Goal: Task Accomplishment & Management: Use online tool/utility

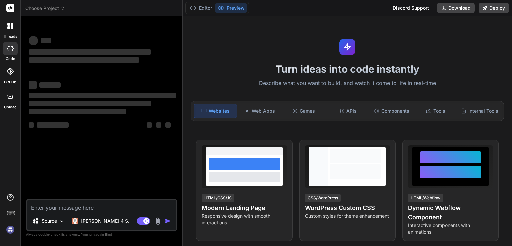
click at [78, 202] on textarea at bounding box center [101, 206] width 149 height 12
type textarea "x"
type textarea "Môi trường là thế giới tự nhiên bao quanh chúng ta, bao gồm không khí, nước, đấ…"
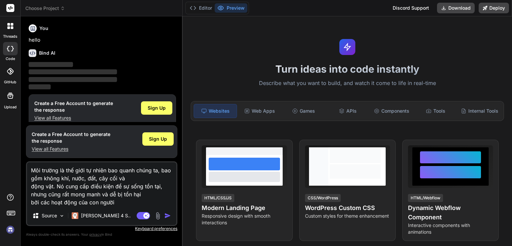
type textarea "x"
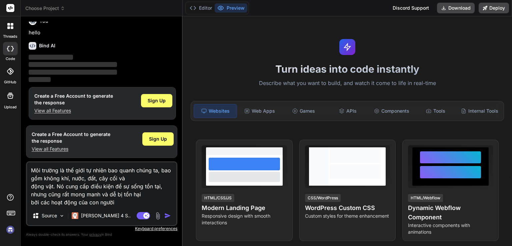
type textarea "Môi trường là thế giới tự nhiên bao quanh chúng ta, bao gồm không khí, nước, đấ…"
type textarea "x"
type textarea "Môi trường là thế giới tự nhiên bao quanh chúng ta, bao gồm không khí, nước, đấ…"
type textarea "x"
type textarea "Môi trường là thế giới tự nhiên bao quanh chúng ta, bao gồm không khí, nước, đấ…"
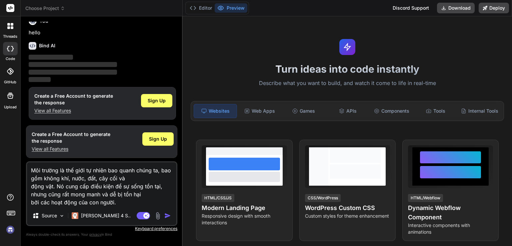
type textarea "x"
type textarea "Môi trường là thế giới tự nhiên bao quanh chúng ta, bao gồm không khí, nước, đấ…"
type textarea "x"
type textarea "Môi trường là thế giới tự nhiên bao quanh chúng ta, bao gồm không khí, nước, đấ…"
type textarea "x"
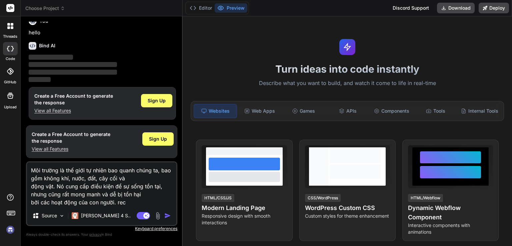
type textarea "Môi trường là thế giới tự nhiên bao quanh chúng ta, bao gồm không khí, nước, đấ…"
type textarea "x"
type textarea "Môi trường là thế giới tự nhiên bao quanh chúng ta, bao gồm không khí, nước, đấ…"
type textarea "x"
type textarea "Môi trường là thế giới tự nhiên bao quanh chúng ta, bao gồm không khí, nước, đấ…"
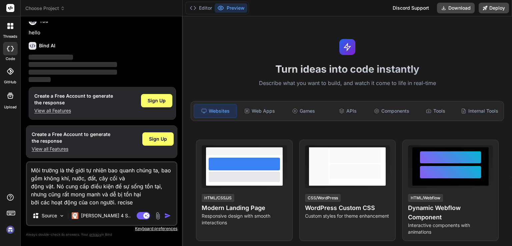
type textarea "x"
type textarea "Môi trường là thế giới tự nhiên bao quanh chúng ta, bao gồm không khí, nước, đấ…"
type textarea "x"
type textarea "Môi trường là thế giới tự nhiên bao quanh chúng ta, bao gồm không khí, nước, đấ…"
type textarea "x"
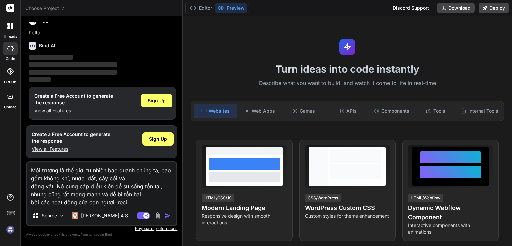
type textarea "Môi trường là thế giới tự nhiên bao quanh chúng ta, bao gồm không khí, nước, đấ…"
type textarea "x"
type textarea "Môi trường là thế giới tự nhiên bao quanh chúng ta, bao gồm không khí, nước, đấ…"
type textarea "x"
type textarea "Môi trường là thế giới tự nhiên bao quanh chúng ta, bao gồm không khí, nước, đấ…"
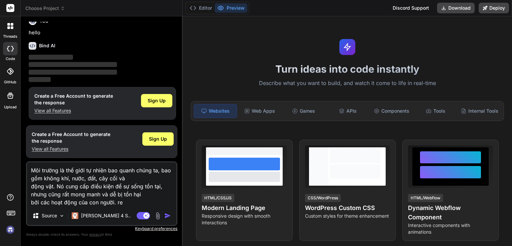
type textarea "x"
type textarea "Môi trường là thế giới tự nhiên bao quanh chúng ta, bao gồm không khí, nước, đấ…"
type textarea "x"
type textarea "Môi trường là thế giới tự nhiên bao quanh chúng ta, bao gồm không khí, nước, đấ…"
type textarea "x"
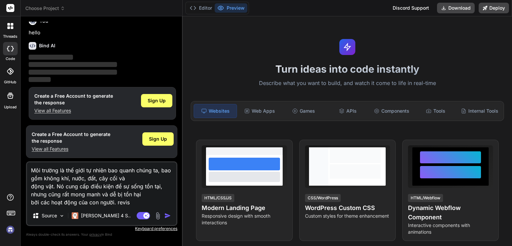
type textarea "Môi trường là thế giới tự nhiên bao quanh chúng ta, bao gồm không khí, nước, đấ…"
type textarea "x"
type textarea "Môi trường là thế giới tự nhiên bao quanh chúng ta, bao gồm không khí, nước, đấ…"
type textarea "x"
type textarea "Môi trường là thế giới tự nhiên bao quanh chúng ta, bao gồm không khí, nước, đấ…"
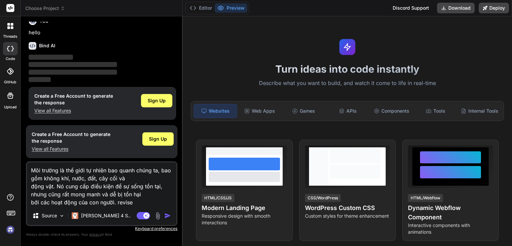
type textarea "x"
type textarea "Môi trường là thế giới tự nhiên bao quanh chúng ta, bao gồm không khí, nước, đấ…"
type textarea "x"
type textarea "Môi trường là thế giới tự nhiên bao quanh chúng ta, bao gồm không khí, nước, đấ…"
type textarea "x"
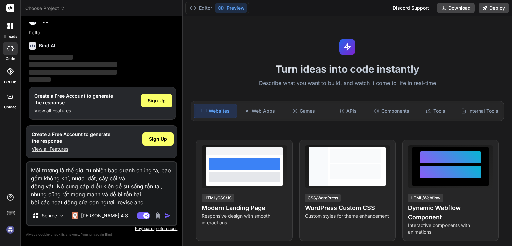
type textarea "Môi trường là thế giới tự nhiên bao quanh chúng ta, bao gồm không khí, nước, đấ…"
type textarea "x"
type textarea "Môi trường là thế giới tự nhiên bao quanh chúng ta, bao gồm không khí, nước, đấ…"
type textarea "x"
type textarea "Môi trường là thế giới tự nhiên bao quanh chúng ta, bao gồm không khí, nước, đấ…"
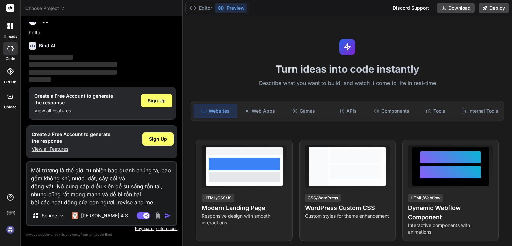
type textarea "x"
type textarea "Môi trường là thế giới tự nhiên bao quanh chúng ta, bao gồm không khí, nước, đấ…"
type textarea "x"
type textarea "Môi trường là thế giới tự nhiên bao quanh chúng ta, bao gồm không khí, nước, đấ…"
type textarea "x"
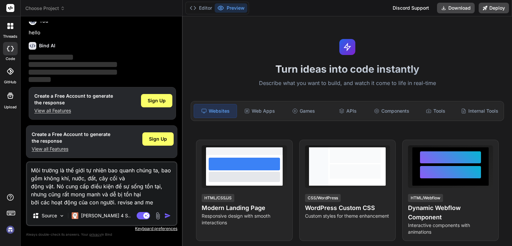
type textarea "Môi trường là thế giới tự nhiên bao quanh chúng ta, bao gồm không khí, nước, đấ…"
type textarea "x"
type textarea "Môi trường là thế giới tự nhiên bao quanh chúng ta, bao gồm không khí, nước, đấ…"
type textarea "x"
type textarea "Môi trường là thế giới tự nhiên bao quanh chúng ta, bao gồm không khí, nước, đấ…"
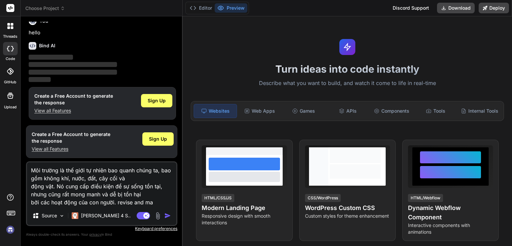
type textarea "x"
type textarea "Môi trường là thế giới tự nhiên bao quanh chúng ta, bao gồm không khí, nước, đấ…"
type textarea "x"
type textarea "Môi trường là thế giới tự nhiên bao quanh chúng ta, bao gồm không khí, nước, đấ…"
type textarea "x"
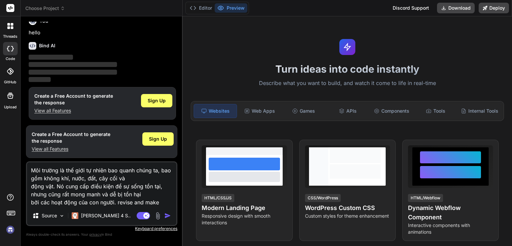
type textarea "Môi trường là thế giới tự nhiên bao quanh chúng ta, bao gồm không khí, nước, đấ…"
type textarea "x"
type textarea "Môi trường là thế giới tự nhiên bao quanh chúng ta, bao gồm không khí, nước, đấ…"
type textarea "x"
type textarea "Môi trường là thế giới tự nhiên bao quanh chúng ta, bao gồm không khí, nước, đấ…"
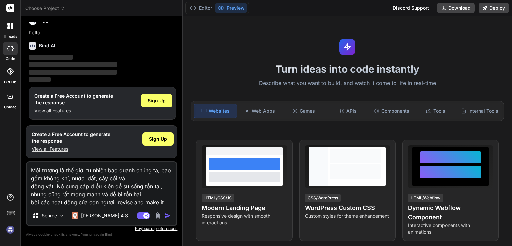
type textarea "x"
type textarea "Môi trường là thế giới tự nhiên bao quanh chúng ta, bao gồm không khí, nước, đấ…"
type textarea "x"
type textarea "Môi trường là thế giới tự nhiên bao quanh chúng ta, bao gồm không khí, nước, đấ…"
type textarea "x"
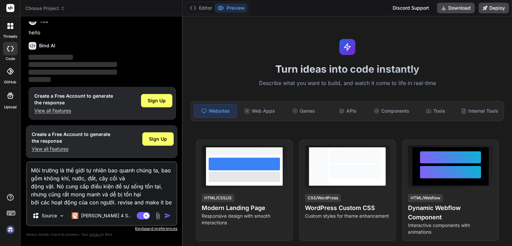
type textarea "Môi trường là thế giới tự nhiên bao quanh chúng ta, bao gồm không khí, nước, đấ…"
type textarea "x"
type textarea "Môi trường là thế giới tự nhiên bao quanh chúng ta, bao gồm không khí, nước, đấ…"
type textarea "x"
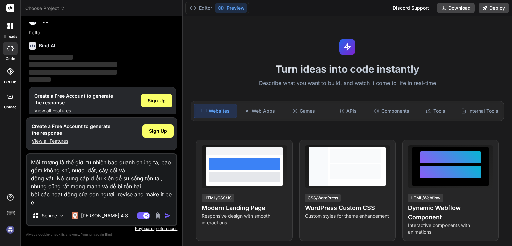
type textarea "Môi trường là thế giới tự nhiên bao quanh chúng ta, bao gồm không khí, nước, đấ…"
type textarea "x"
type textarea "Môi trường là thế giới tự nhiên bao quanh chúng ta, bao gồm không khí, nước, đấ…"
type textarea "x"
type textarea "Môi trường là thế giới tự nhiên bao quanh chúng ta, bao gồm không khí, nước, đấ…"
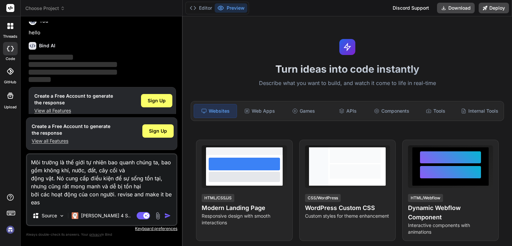
type textarea "x"
type textarea "Môi trường là thế giới tự nhiên bao quanh chúng ta, bao gồm không khí, nước, đấ…"
type textarea "x"
type textarea "Môi trường là thế giới tự nhiên bao quanh chúng ta, bao gồm không khí, nước, đấ…"
type textarea "x"
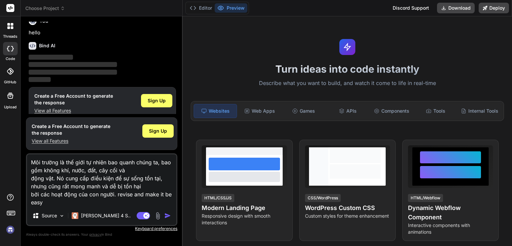
type textarea "Môi trường là thế giới tự nhiên bao quanh chúng ta, bao gồm không khí, nước, đấ…"
type textarea "x"
type textarea "Môi trường là thế giới tự nhiên bao quanh chúng ta, bao gồm không khí, nước, đấ…"
type textarea "x"
type textarea "Môi trường là thế giới tự nhiên bao quanh chúng ta, bao gồm không khí, nước, đấ…"
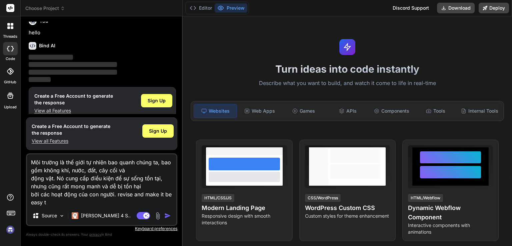
type textarea "x"
type textarea "Môi trường là thế giới tự nhiên bao quanh chúng ta, bao gồm không khí, nước, đấ…"
type textarea "x"
type textarea "Môi trường là thế giới tự nhiên bao quanh chúng ta, bao gồm không khí, nước, đấ…"
type textarea "x"
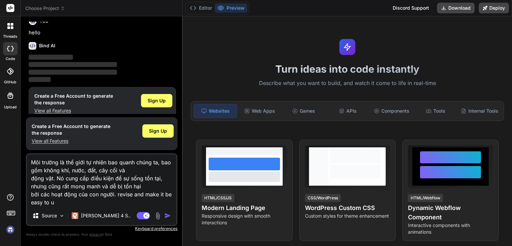
type textarea "Môi trường là thế giới tự nhiên bao quanh chúng ta, bao gồm không khí, nước, đấ…"
type textarea "x"
type textarea "Môi trường là thế giới tự nhiên bao quanh chúng ta, bao gồm không khí, nước, đấ…"
type textarea "x"
type textarea "Môi trường là thế giới tự nhiên bao quanh chúng ta, bao gồm không khí, nước, đấ…"
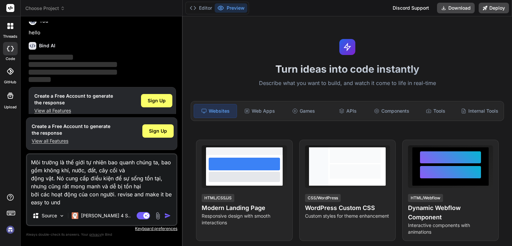
type textarea "x"
type textarea "Môi trường là thế giới tự nhiên bao quanh chúng ta, bao gồm không khí, nước, đấ…"
type textarea "x"
type textarea "Môi trường là thế giới tự nhiên bao quanh chúng ta, bao gồm không khí, nước, đấ…"
type textarea "x"
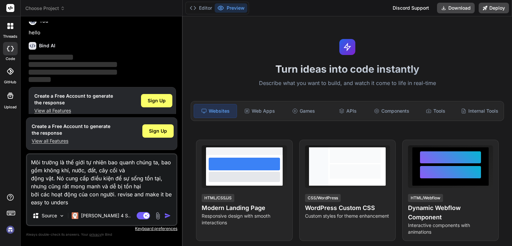
type textarea "Môi trường là thế giới tự nhiên bao quanh chúng ta, bao gồm không khí, nước, đấ…"
type textarea "x"
type textarea "Môi trường là thế giới tự nhiên bao quanh chúng ta, bao gồm không khí, nước, đấ…"
type textarea "x"
type textarea "Môi trường là thế giới tự nhiên bao quanh chúng ta, bao gồm không khí, nước, đấ…"
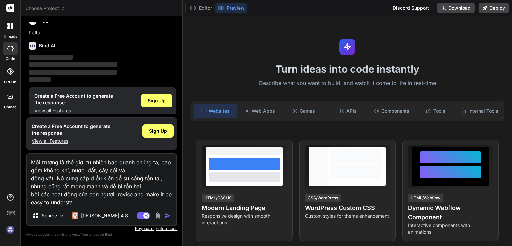
type textarea "x"
type textarea "Môi trường là thế giới tự nhiên bao quanh chúng ta, bao gồm không khí, nước, đấ…"
type textarea "x"
type textarea "Môi trường là thế giới tự nhiên bao quanh chúng ta, bao gồm không khí, nước, đấ…"
type textarea "x"
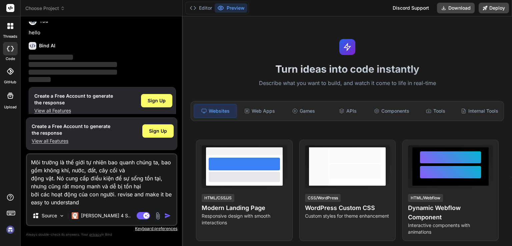
type textarea "Môi trường là thế giới tự nhiên bao quanh chúng ta, bao gồm không khí, nước, đấ…"
type textarea "x"
type textarea "Môi trường là thế giới tự nhiên bao quanh chúng ta, bao gồm không khí, nước, đấ…"
type textarea "x"
type textarea "Môi trường là thế giới tự nhiên bao quanh chúng ta, bao gồm không khí, nước, đấ…"
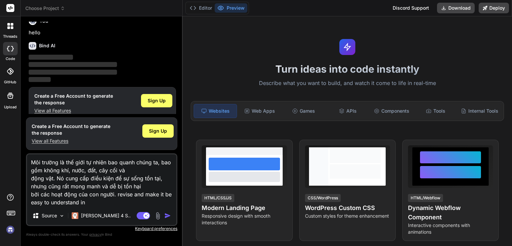
type textarea "x"
type textarea "Môi trường là thế giới tự nhiên bao quanh chúng ta, bao gồm không khí, nước, đấ…"
type textarea "x"
type textarea "Môi trường là thế giới tự nhiên bao quanh chúng ta, bao gồm không khí, nước, đấ…"
type textarea "x"
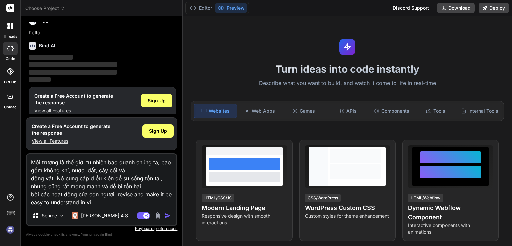
type textarea "Môi trường là thế giới tự nhiên bao quanh chúng ta, bao gồm không khí, nước, đấ…"
type textarea "x"
type textarea "Môi trường là thế giới tự nhiên bao quanh chúng ta, bao gồm không khí, nước, đấ…"
type textarea "x"
type textarea "Môi trường là thế giới tự nhiên bao quanh chúng ta, bao gồm không khí, nước, đấ…"
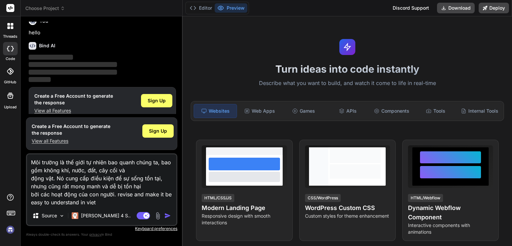
type textarea "x"
type textarea "Môi trường là thế giới tự nhiên bao quanh chúng ta, bao gồm không khí, nước, đấ…"
type textarea "x"
type textarea "Môi trường là thế giới tự nhiên bao quanh chúng ta, bao gồm không khí, nước, đấ…"
type textarea "x"
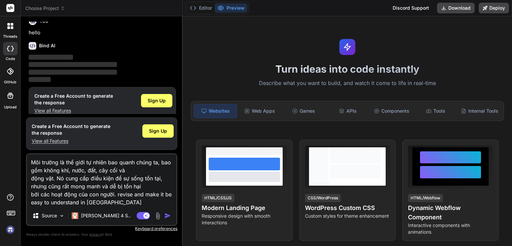
type textarea "Môi trường là thế giới tự nhiên bao quanh chúng ta, bao gồm không khí, nước, đấ…"
type textarea "x"
type textarea "Môi trường là thế giới tự nhiên bao quanh chúng ta, bao gồm không khí, nước, đấ…"
type textarea "x"
type textarea "Môi trường là thế giới tự nhiên bao quanh chúng ta, bao gồm không khí, nước, đấ…"
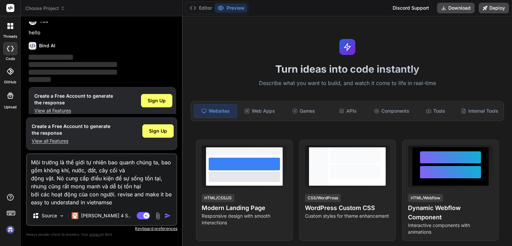
type textarea "x"
type textarea "Môi trường là thế giới tự nhiên bao quanh chúng ta, bao gồm không khí, nước, đấ…"
type textarea "x"
type textarea "Môi trường là thế giới tự nhiên bao quanh chúng ta, bao gồm không khí, nước, đấ…"
type textarea "x"
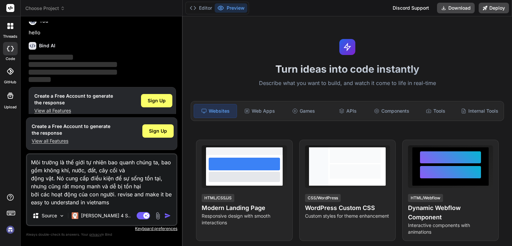
type textarea "Môi trường là thế giới tự nhiên bao quanh chúng ta, bao gồm không khí, nước, đấ…"
type textarea "x"
type textarea "Môi trường là thế giới tự nhiên bao quanh chúng ta, bao gồm không khí, nước, đấ…"
type textarea "x"
type textarea "Môi trường là thế giới tự nhiên bao quanh chúng ta, bao gồm không khí, nước, đấ…"
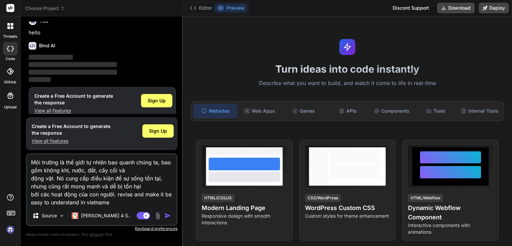
type textarea "x"
type textarea "Môi trường là thế giới tự nhiên bao quanh chúng ta, bao gồm không khí, nước, đấ…"
type textarea "x"
type textarea "Môi trường là thế giới tự nhiên bao quanh chúng ta, bao gồm không khí, nước, đấ…"
click at [167, 216] on img "button" at bounding box center [167, 215] width 7 height 7
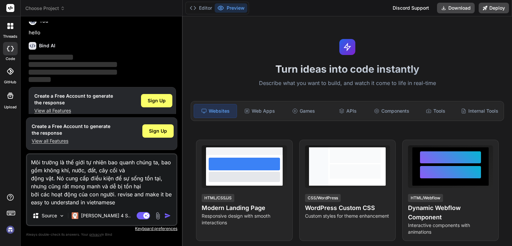
click at [171, 213] on button "button" at bounding box center [168, 215] width 9 height 7
click at [165, 216] on img "button" at bounding box center [167, 215] width 7 height 7
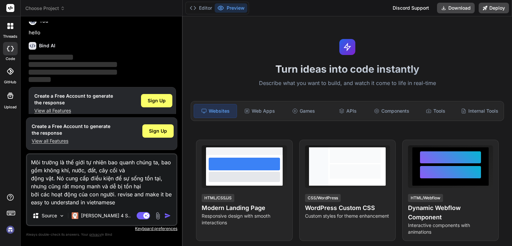
click at [166, 214] on img "button" at bounding box center [167, 215] width 7 height 7
click at [163, 130] on span "Sign Up" at bounding box center [158, 131] width 18 height 7
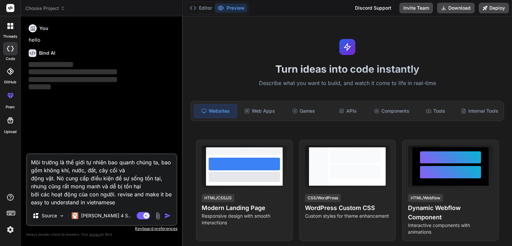
click at [167, 216] on img "button" at bounding box center [167, 215] width 7 height 7
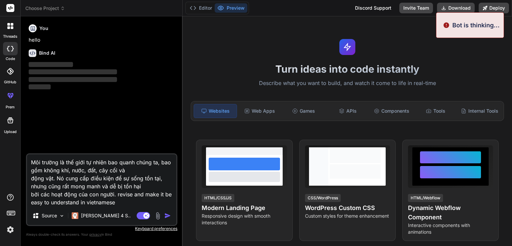
click at [167, 216] on img "button" at bounding box center [167, 215] width 7 height 7
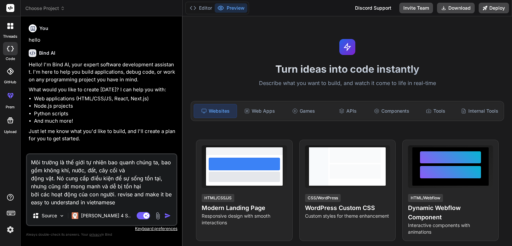
click at [124, 203] on textarea "Môi trường là thế giới tự nhiên bao quanh chúng ta, bao gồm không khí, nước, đấ…" at bounding box center [101, 180] width 149 height 52
click at [171, 214] on img "button" at bounding box center [167, 215] width 7 height 7
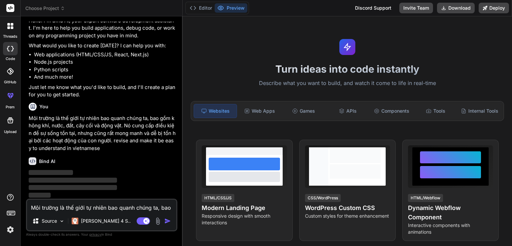
scroll to position [44, 0]
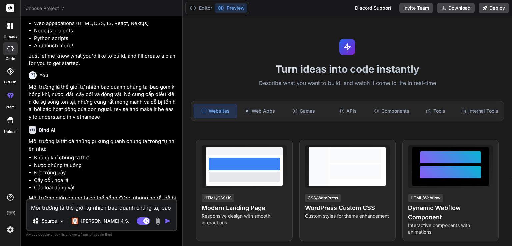
type textarea "x"
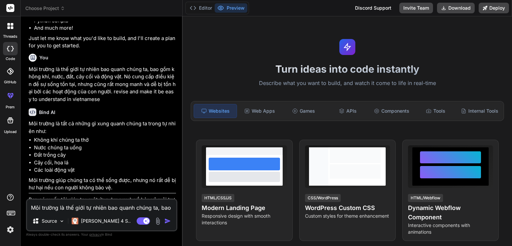
scroll to position [121, 0]
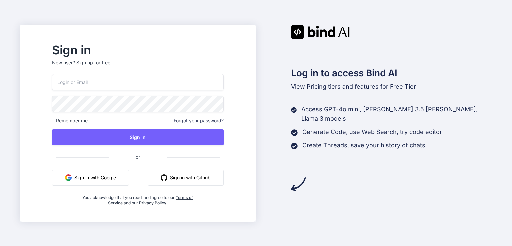
click at [125, 176] on button "Sign in with Google" at bounding box center [90, 178] width 77 height 16
